Goal: Check status: Check status

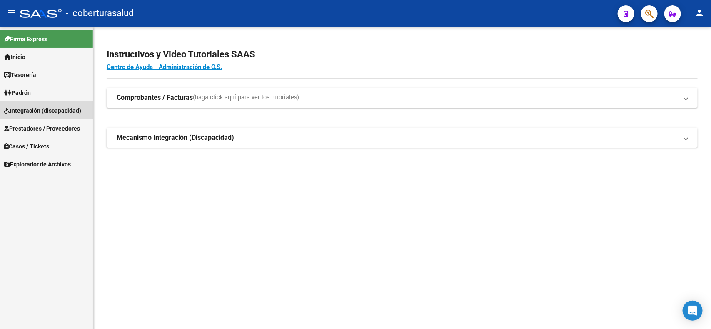
click at [34, 110] on span "Integración (discapacidad)" at bounding box center [42, 110] width 77 height 9
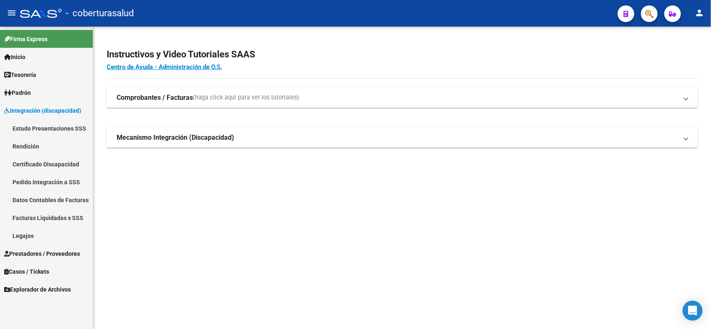
click at [34, 110] on span "Integración (discapacidad)" at bounding box center [42, 110] width 77 height 9
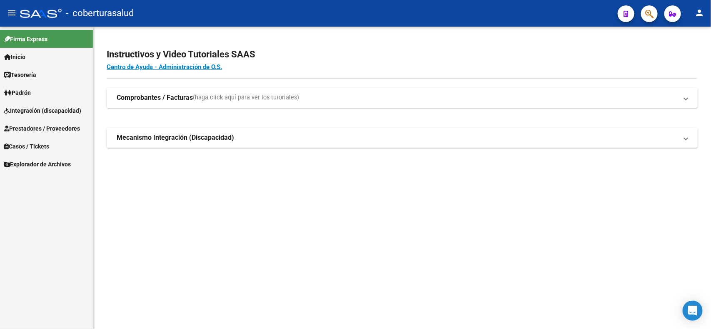
click at [35, 128] on span "Prestadores / Proveedores" at bounding box center [42, 128] width 76 height 9
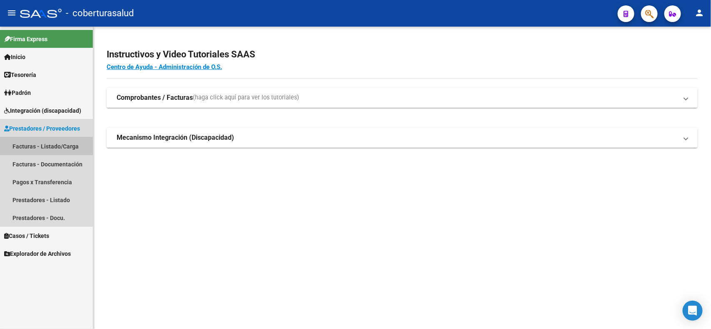
click at [30, 142] on link "Facturas - Listado/Carga" at bounding box center [46, 146] width 93 height 18
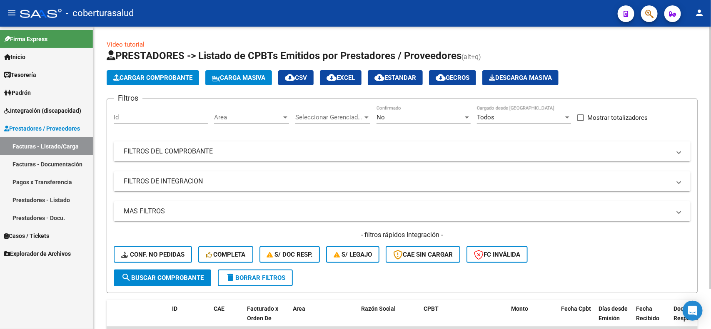
click at [192, 151] on mat-panel-title "FILTROS DEL COMPROBANTE" at bounding box center [397, 151] width 547 height 9
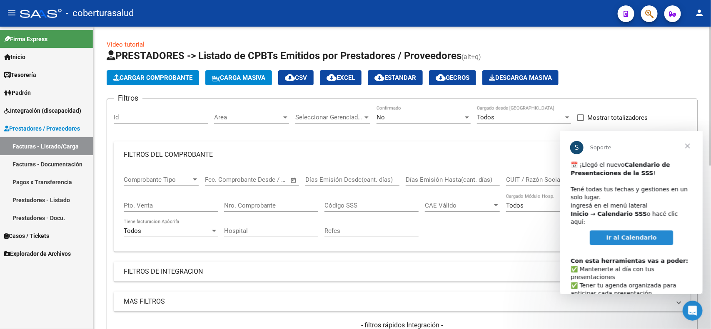
click at [275, 202] on input "Nro. Comprobante" at bounding box center [271, 205] width 94 height 7
type input "1287"
click at [462, 119] on div "No" at bounding box center [420, 117] width 87 height 7
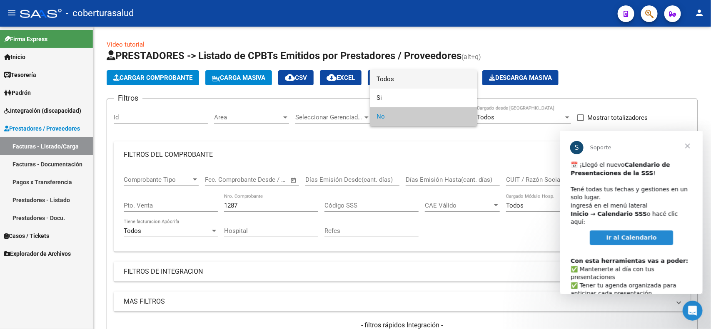
click at [407, 82] on span "Todos" at bounding box center [424, 79] width 94 height 19
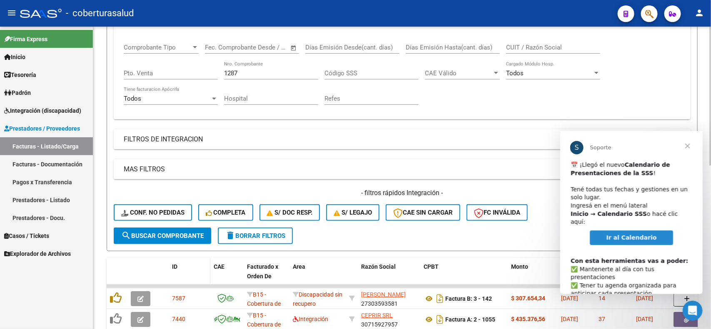
scroll to position [156, 0]
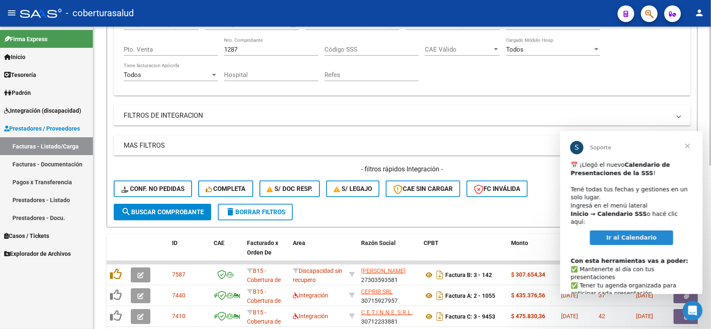
click at [149, 211] on span "search Buscar Comprobante" at bounding box center [162, 212] width 82 height 7
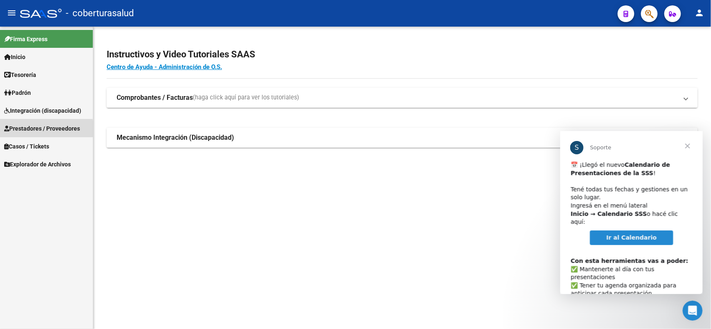
click at [13, 129] on span "Prestadores / Proveedores" at bounding box center [42, 128] width 76 height 9
click at [18, 126] on span "Prestadores / Proveedores" at bounding box center [42, 128] width 76 height 9
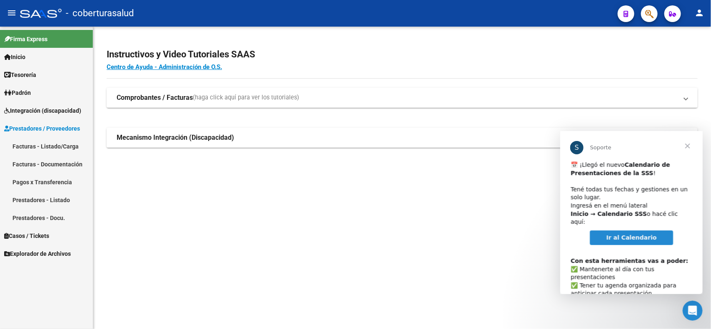
click at [18, 145] on link "Facturas - Listado/Carga" at bounding box center [46, 146] width 93 height 18
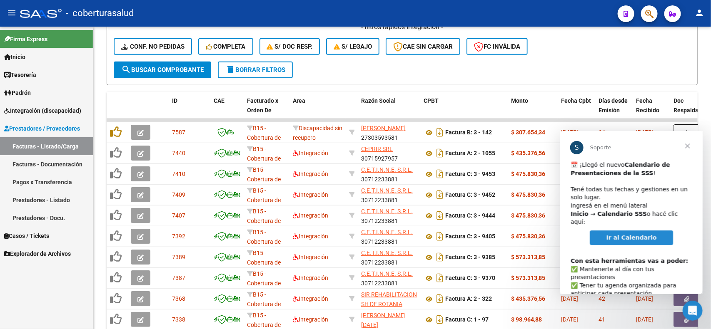
scroll to position [43, 0]
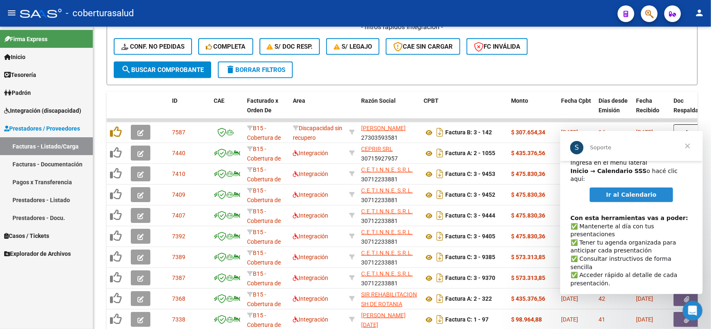
click at [691, 150] on span "Cerrar" at bounding box center [687, 146] width 30 height 30
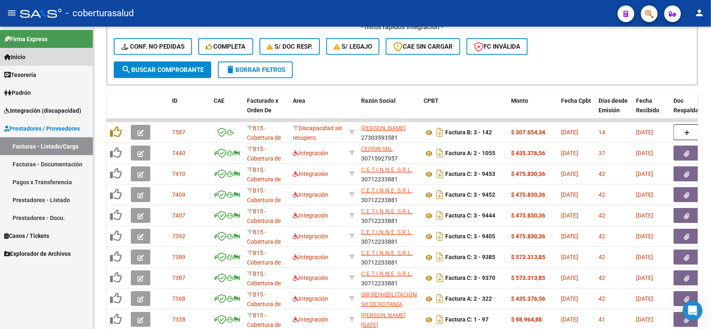
click at [25, 52] on span "Inicio" at bounding box center [14, 56] width 21 height 9
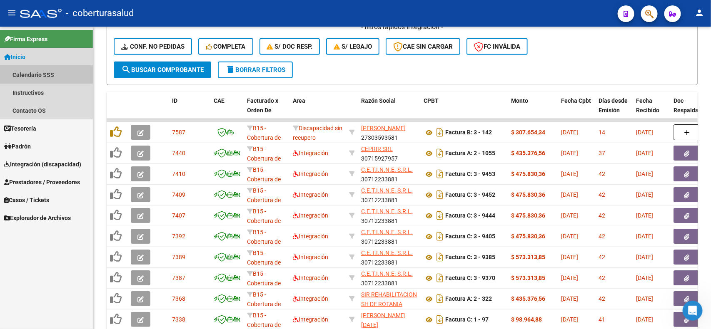
click at [28, 73] on link "Calendario SSS" at bounding box center [46, 75] width 93 height 18
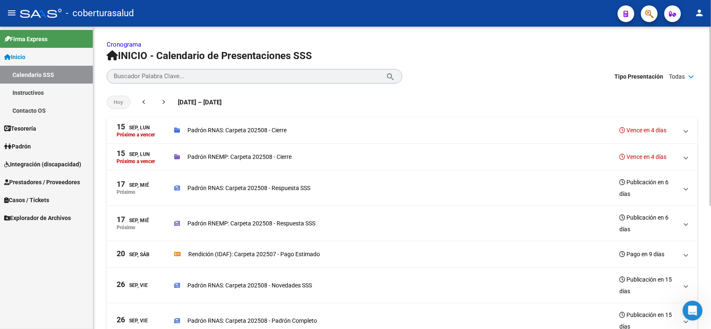
click at [691, 130] on mat-expansion-panel-header "[DATE], [PERSON_NAME] a vencer Padrón RNAS: Carpeta 202508 - Cierre Vence en 4 …" at bounding box center [402, 130] width 591 height 27
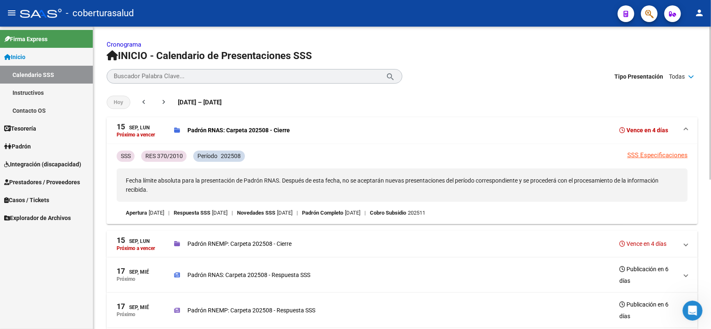
click at [691, 130] on mat-expansion-panel-header "[DATE], [PERSON_NAME] a vencer Padrón RNAS: Carpeta 202508 - Cierre Vence en 4 …" at bounding box center [402, 130] width 591 height 27
